Goal: Task Accomplishment & Management: Manage account settings

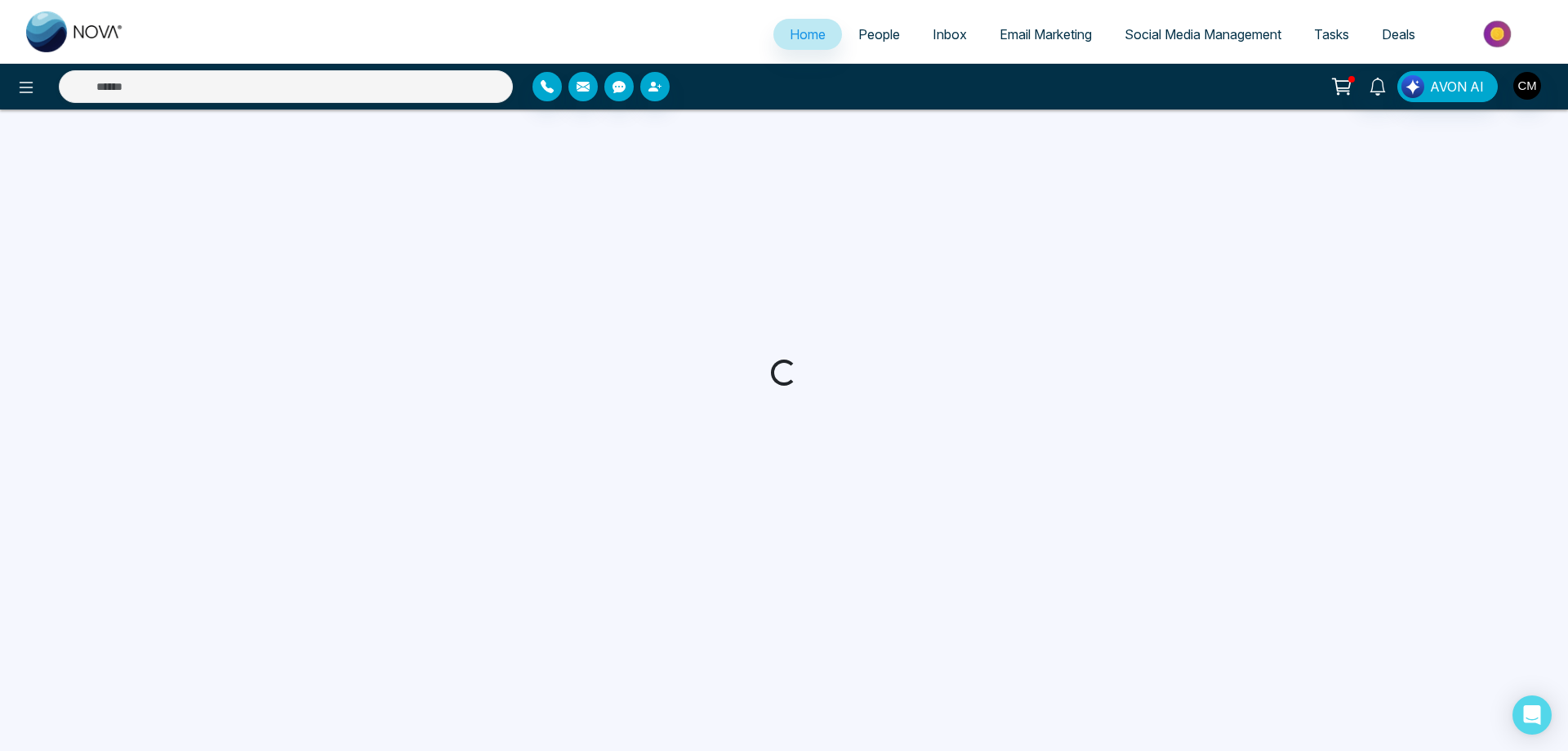
select select "*"
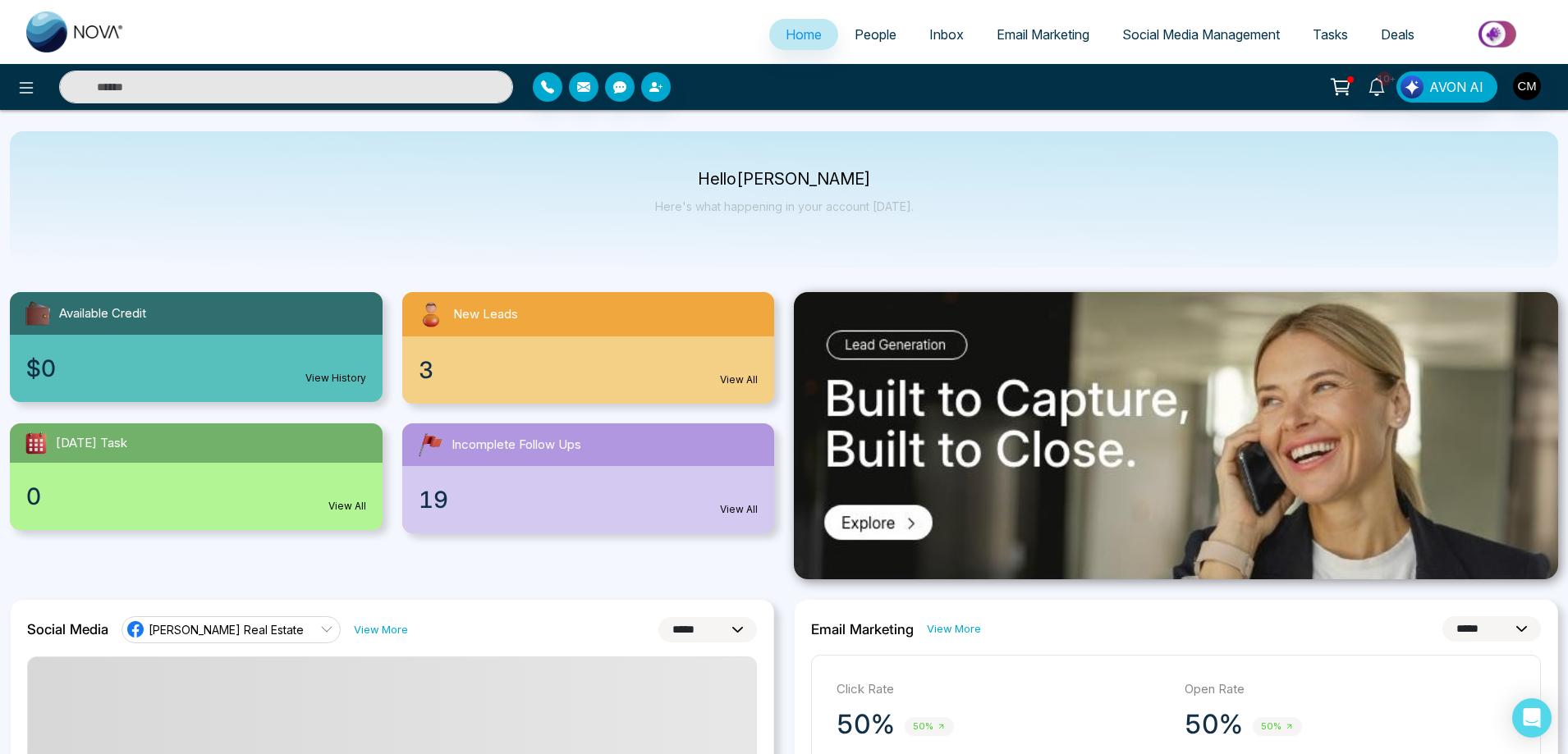
click at [538, 369] on div "3 View All" at bounding box center [588, 370] width 372 height 68
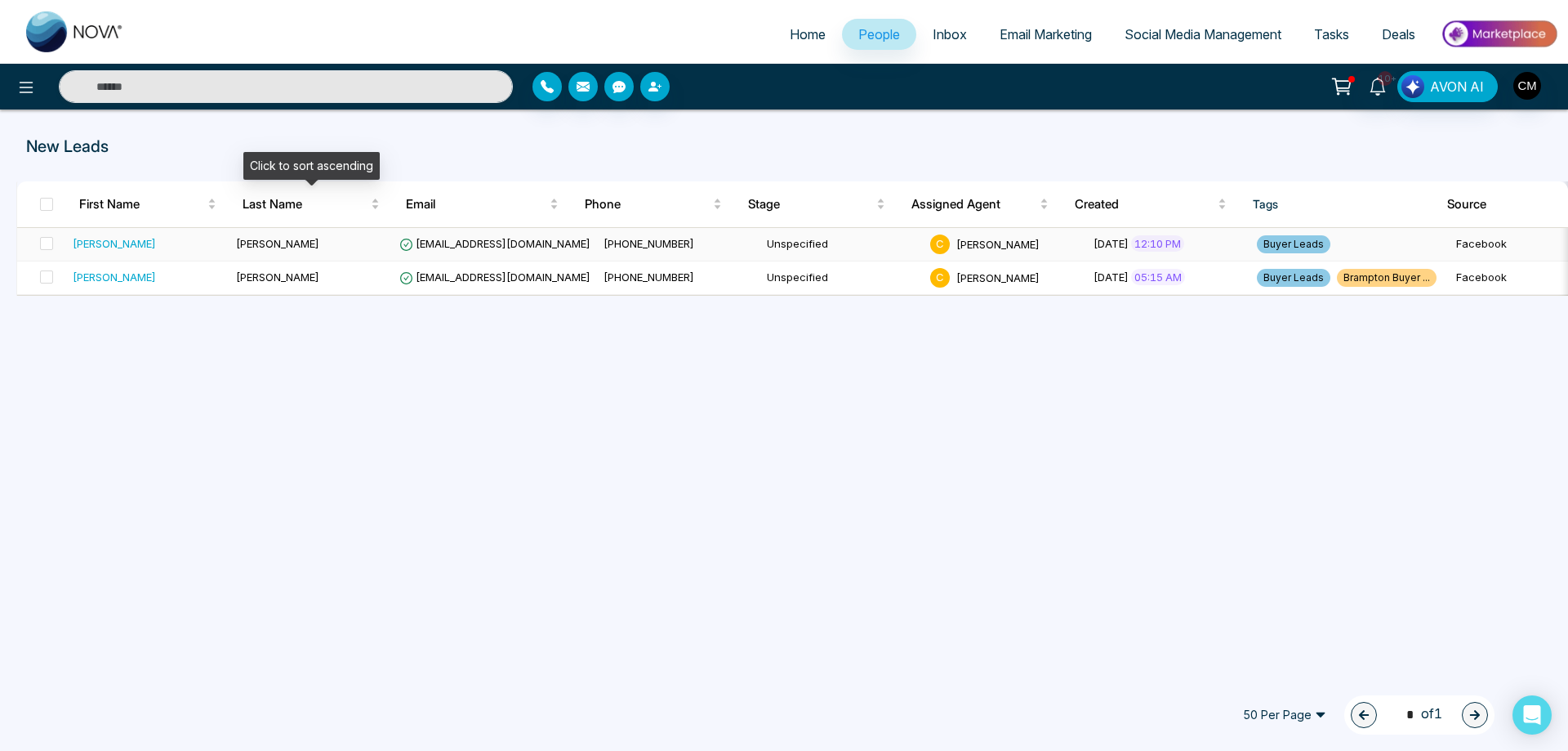
click at [262, 243] on td "[PERSON_NAME]" at bounding box center [311, 245] width 163 height 34
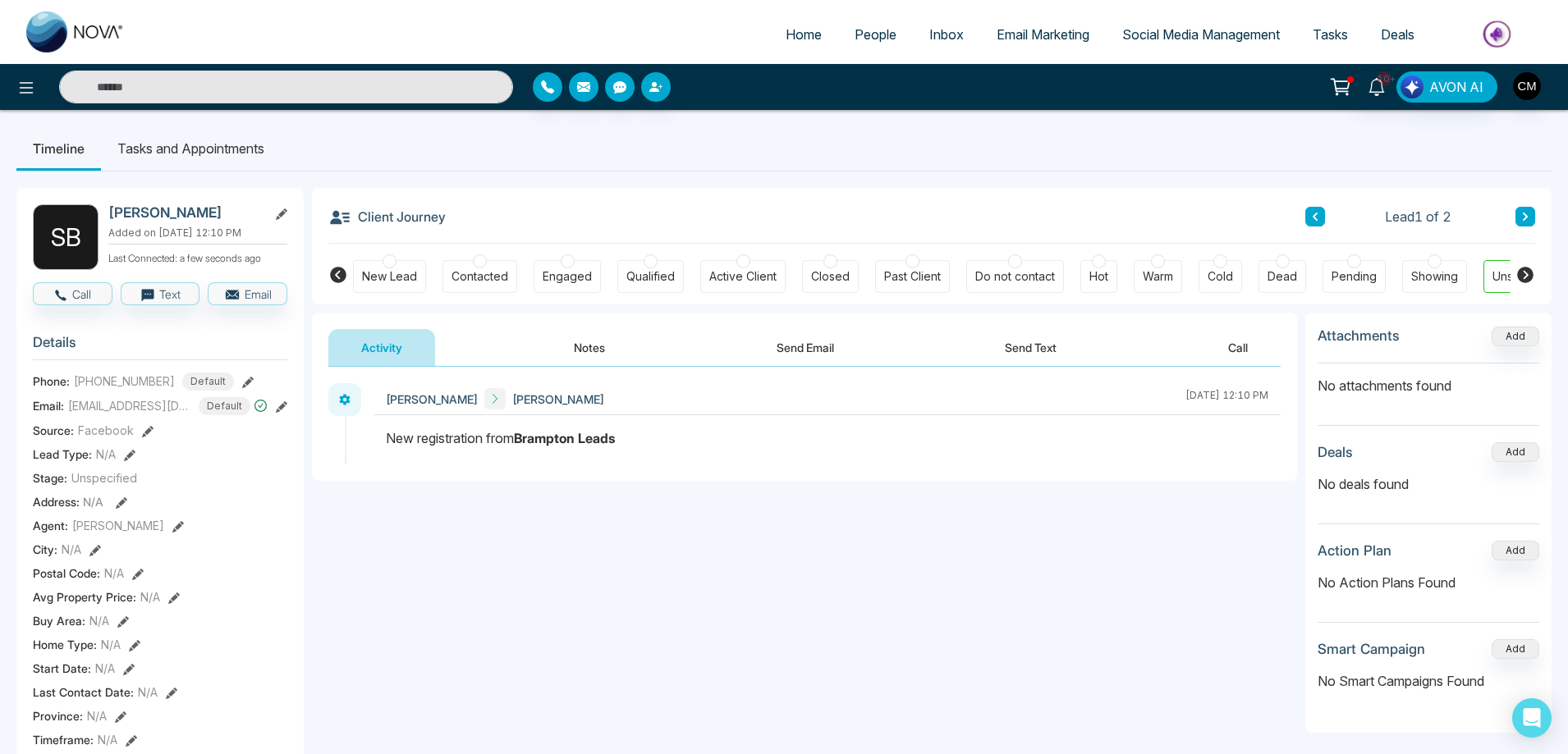
scroll to position [0, 55]
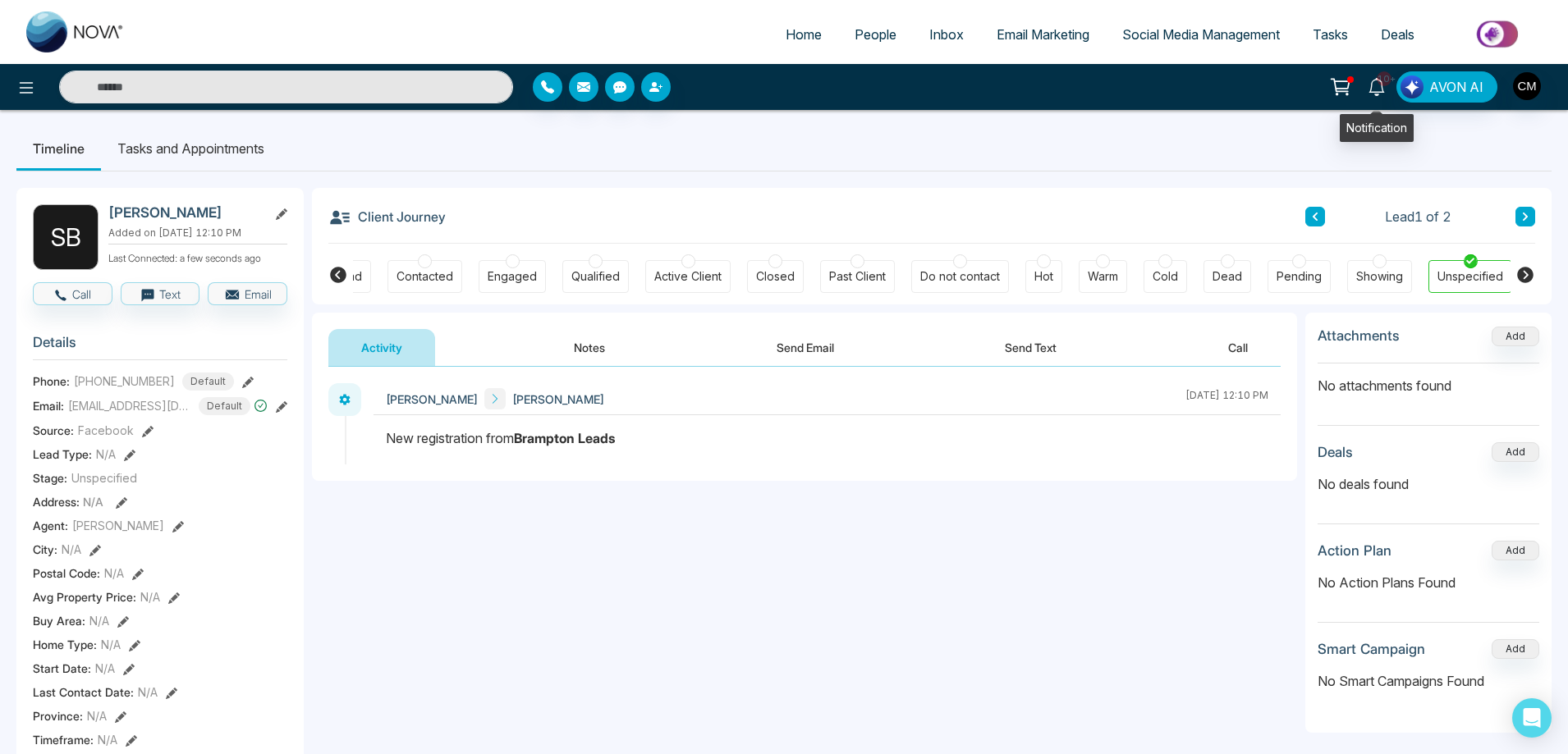
click at [1385, 79] on span "10+" at bounding box center [1384, 78] width 15 height 15
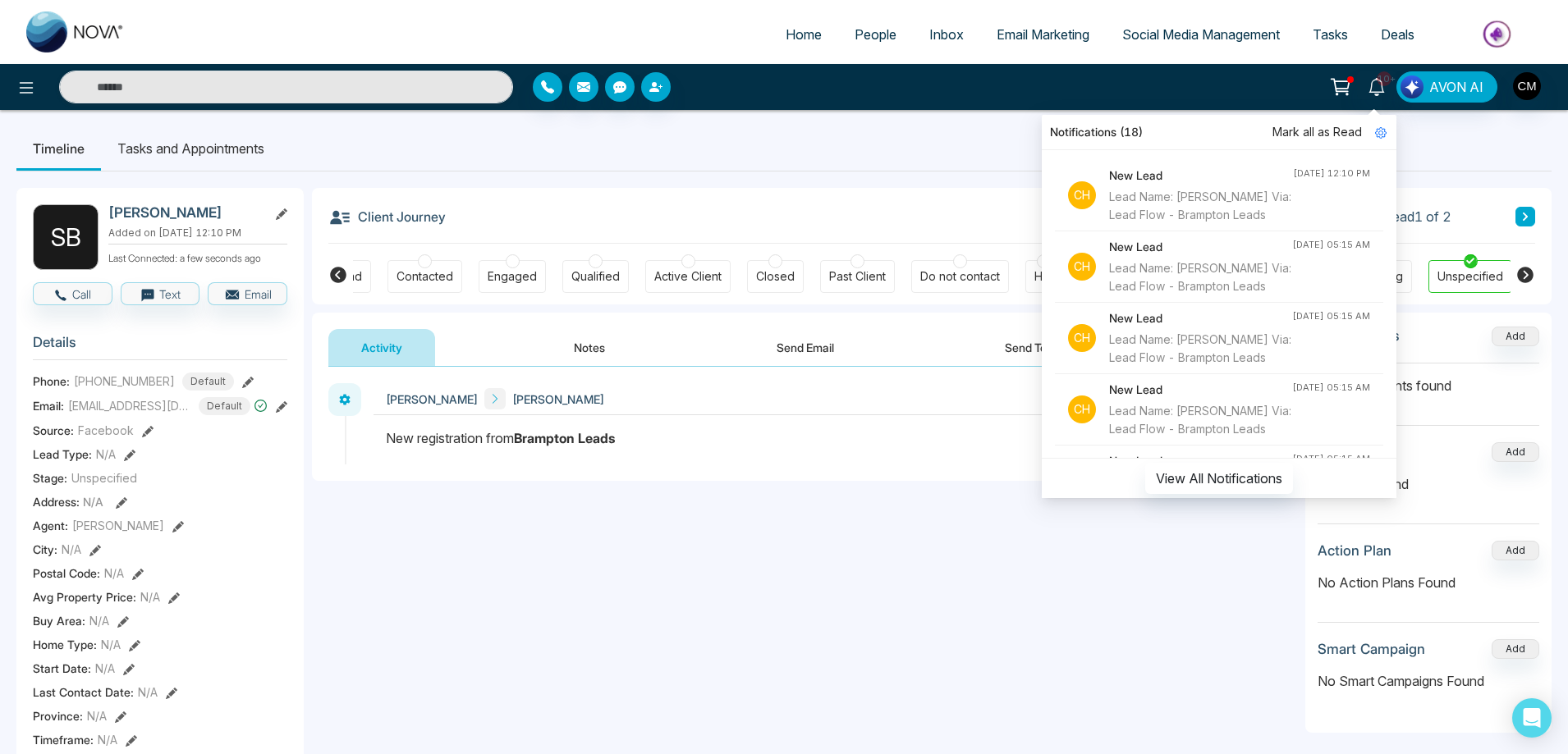
click at [1304, 128] on span "Mark all as Read" at bounding box center [1316, 132] width 89 height 18
